Goal: Transaction & Acquisition: Purchase product/service

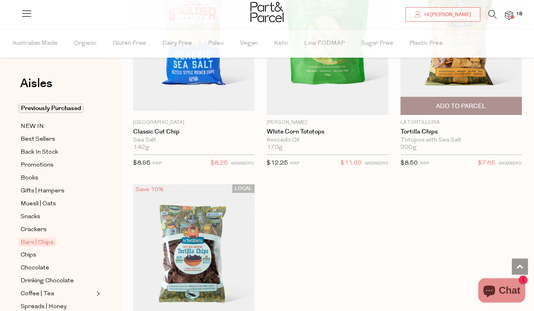
scroll to position [4864, 0]
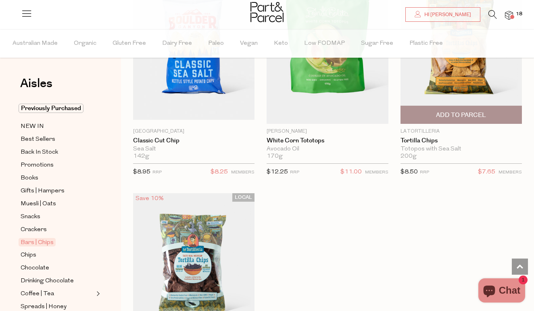
click at [458, 111] on span "Add To Parcel" at bounding box center [461, 115] width 50 height 8
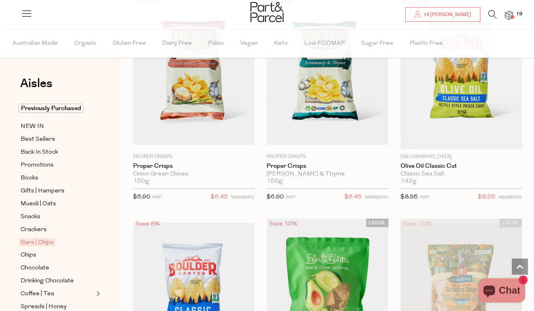
scroll to position [4617, 0]
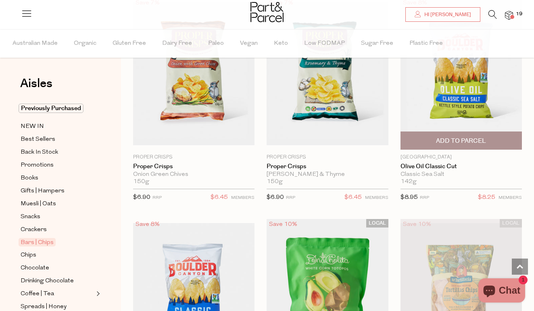
click at [460, 132] on span "Add To Parcel" at bounding box center [461, 140] width 117 height 17
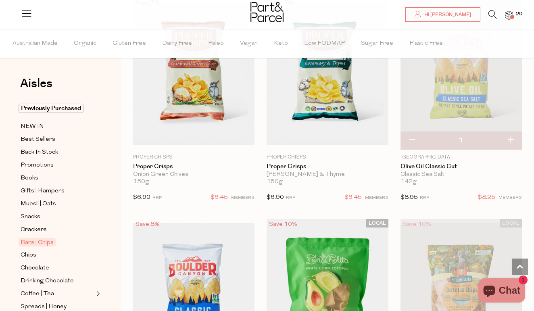
click at [512, 132] on button "button" at bounding box center [510, 140] width 23 height 18
type input "2"
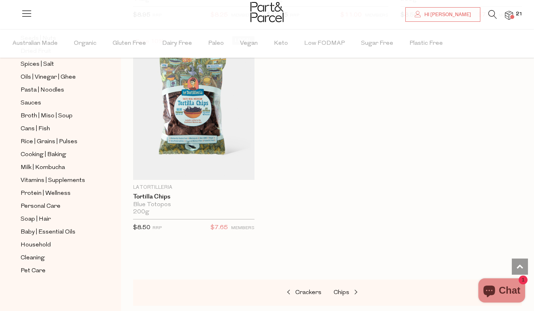
scroll to position [5023, 0]
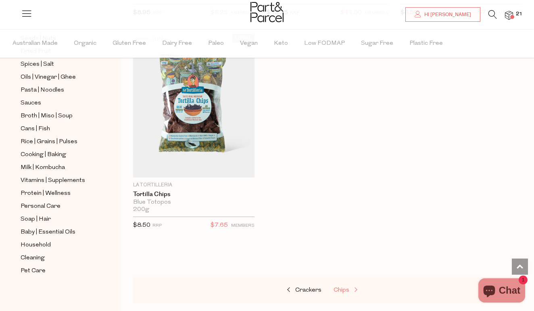
click at [345, 285] on link "Chips" at bounding box center [373, 290] width 81 height 10
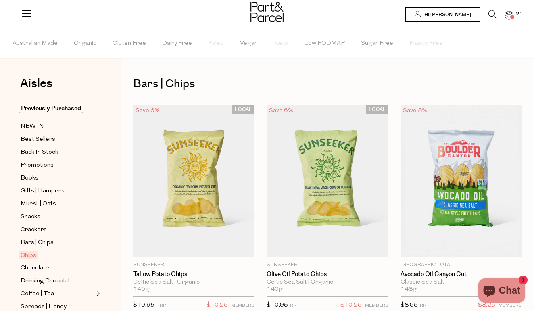
type input "2"
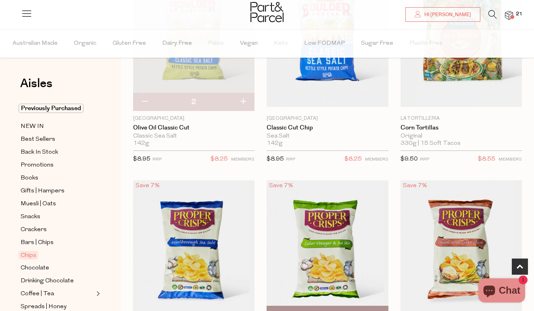
scroll to position [448, 0]
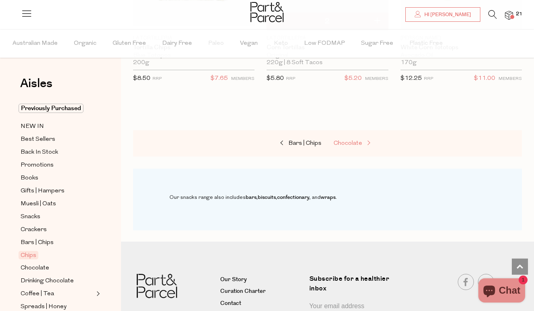
click at [354, 140] on span "Chocolate" at bounding box center [347, 143] width 29 height 6
